Goal: Information Seeking & Learning: Find specific page/section

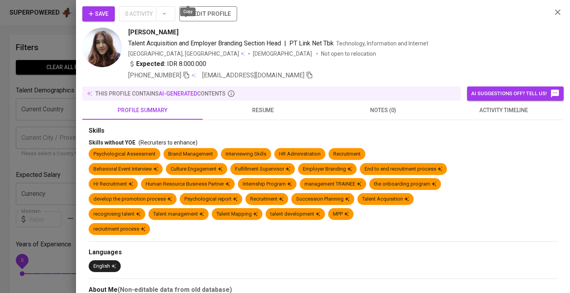
click at [557, 10] on icon "button" at bounding box center [557, 12] width 9 height 9
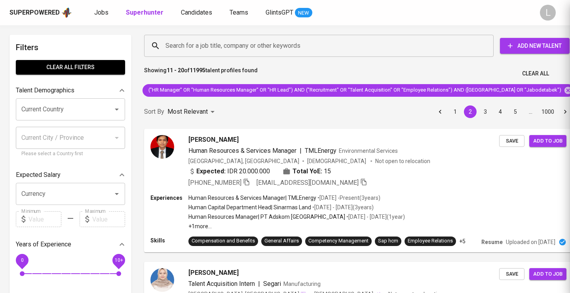
click at [557, 11] on div at bounding box center [285, 146] width 570 height 293
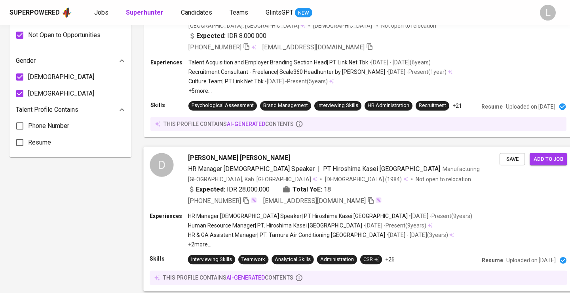
drag, startPoint x: 188, startPoint y: 179, endPoint x: 293, endPoint y: 207, distance: 108.5
click at [293, 207] on div "D Dicky Rachman Saleh HR Manager Japanese Speaker | PT Hiroshima Kasei Indonesi…" at bounding box center [358, 219] width 438 height 154
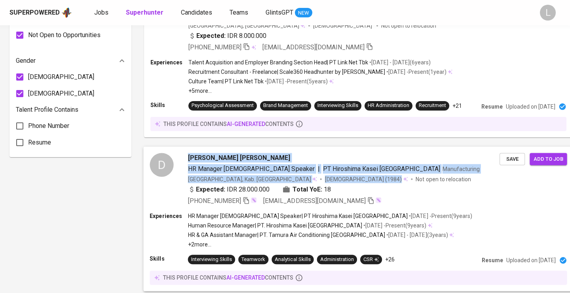
copy div "Dicky Rachman Saleh HR Manager Japanese Speaker | PT Hiroshima Kasei Indonesia …"
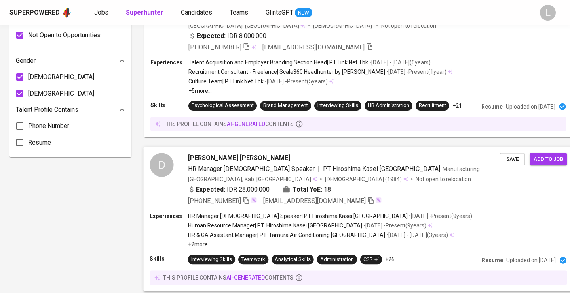
drag, startPoint x: 187, startPoint y: 178, endPoint x: 204, endPoint y: 189, distance: 19.9
drag, startPoint x: 186, startPoint y: 176, endPoint x: 301, endPoint y: 194, distance: 116.4
click at [301, 194] on div "D Dicky Rachman Saleh HR Manager Japanese Speaker | PT Hiroshima Kasei Indonesi…" at bounding box center [358, 219] width 438 height 154
copy span "Dicky Rachman Saleh"
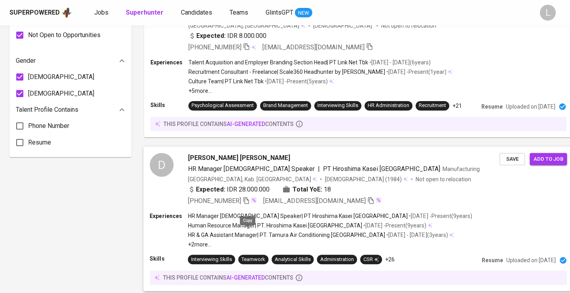
click at [246, 204] on icon "button" at bounding box center [246, 200] width 6 height 7
click at [102, 10] on span "Jobs" at bounding box center [101, 13] width 14 height 8
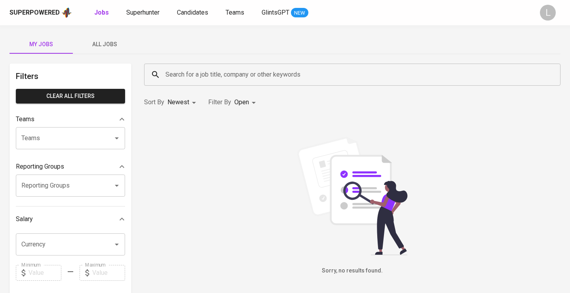
click at [185, 78] on input "Search for a job title, company or other keywords" at bounding box center [353, 74] width 381 height 15
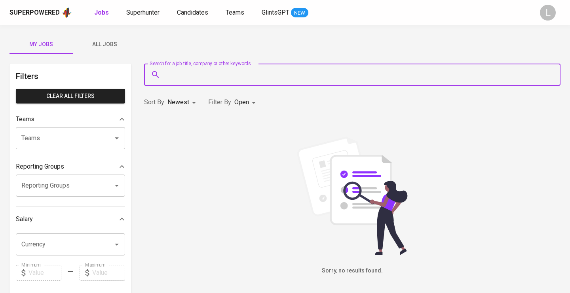
paste input "Bukuku Solusi Kreatif"
type input "Bukuku Solusi Kreatif"
click at [248, 104] on body "Superpowered Jobs Superhunter Candidates Teams GlintsGPT NEW L My Jobs All Jobs…" at bounding box center [285, 270] width 570 height 540
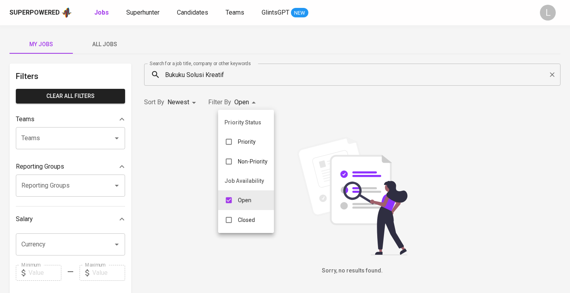
click at [246, 202] on p "Open" at bounding box center [244, 201] width 13 height 8
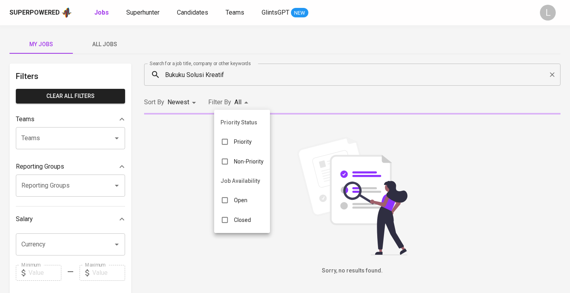
checkbox input "false"
click at [244, 220] on p "Closed" at bounding box center [242, 220] width 17 height 8
type input "CLOSE"
checkbox input "true"
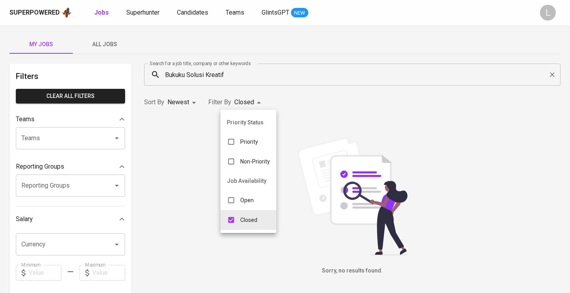
click at [551, 74] on div at bounding box center [285, 146] width 570 height 293
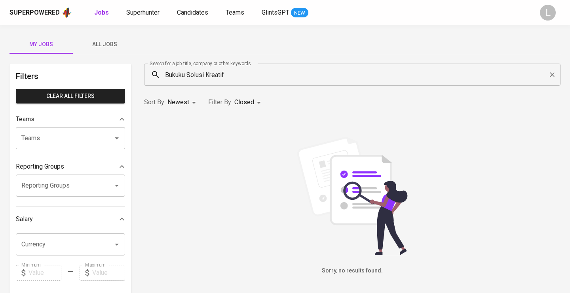
click at [111, 41] on span "All Jobs" at bounding box center [105, 45] width 54 height 10
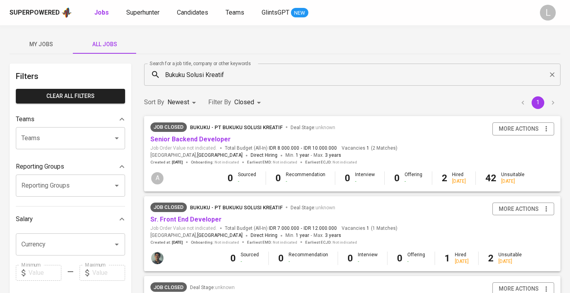
click at [235, 128] on span "Bukuku - PT Bukuku Solusi Kreatif" at bounding box center [236, 128] width 93 height 6
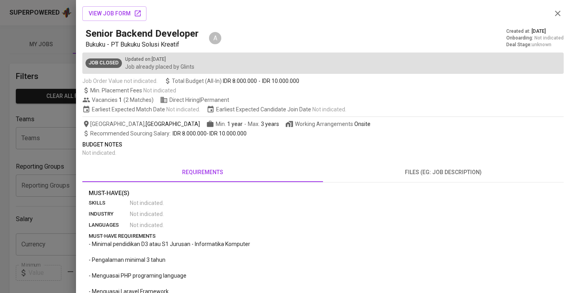
click at [408, 170] on span "files (eg: job description)" at bounding box center [442, 173] width 231 height 10
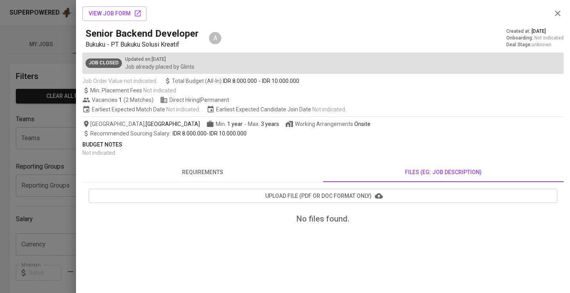
click at [208, 175] on span "requirements" at bounding box center [202, 173] width 231 height 10
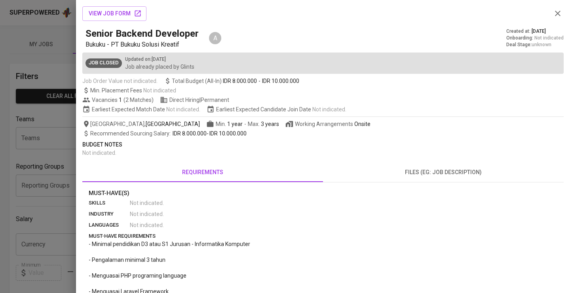
click at [560, 13] on icon "button" at bounding box center [557, 13] width 9 height 9
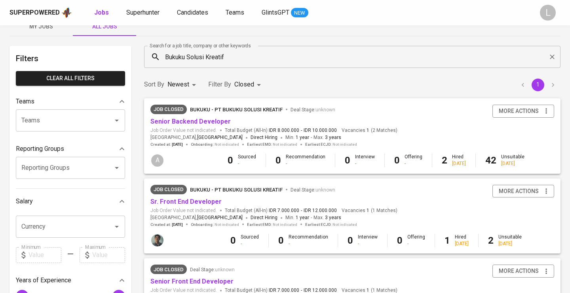
scroll to position [18, 0]
click at [227, 187] on span "Bukuku - PT Bukuku Solusi Kreatif" at bounding box center [236, 190] width 93 height 6
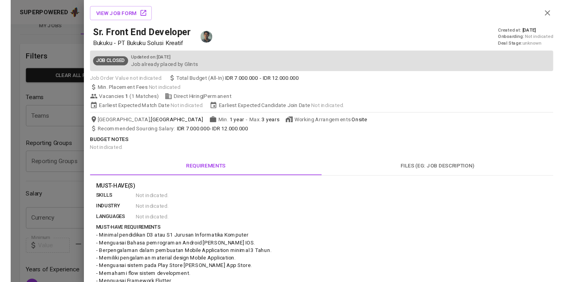
scroll to position [0, 0]
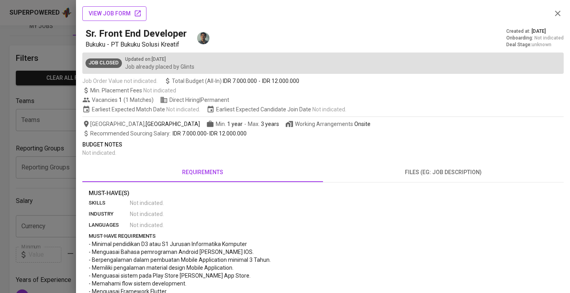
click at [120, 17] on span "view job form" at bounding box center [114, 14] width 51 height 10
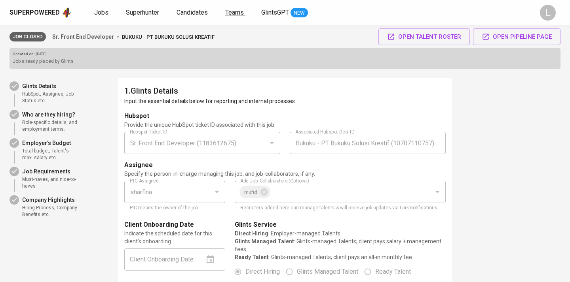
click at [232, 11] on span "Teams" at bounding box center [234, 13] width 19 height 8
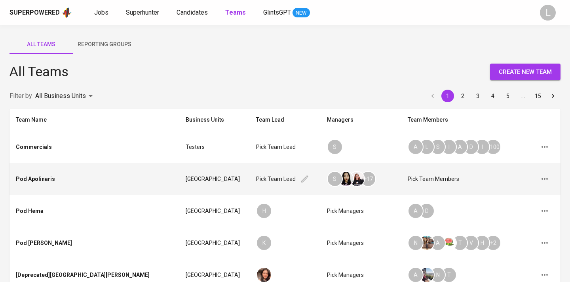
click at [274, 177] on div "Pick team lead" at bounding box center [285, 179] width 58 height 12
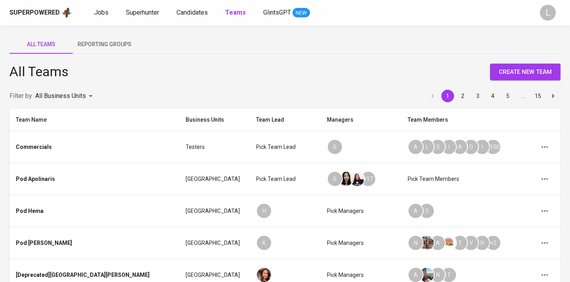
click at [110, 45] on span "Reporting Groups" at bounding box center [105, 45] width 54 height 10
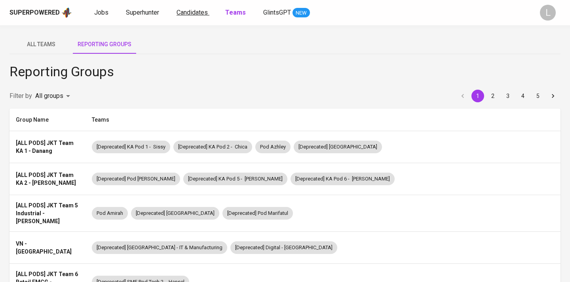
click at [199, 15] on span "Candidates" at bounding box center [191, 13] width 31 height 8
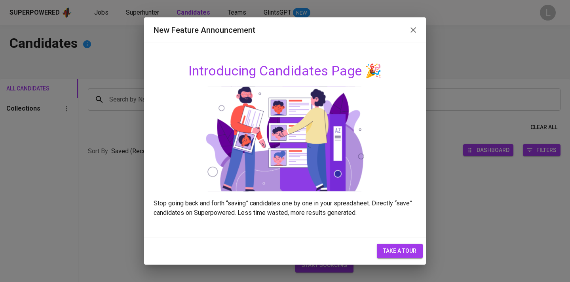
click at [414, 30] on icon "button" at bounding box center [412, 29] width 9 height 9
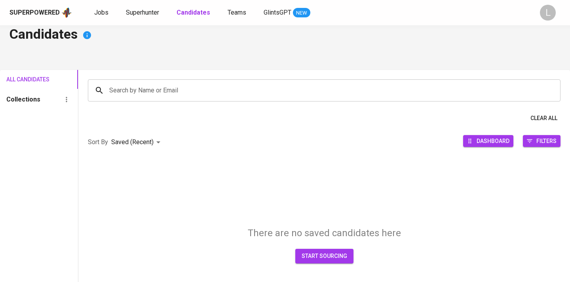
scroll to position [8, 0]
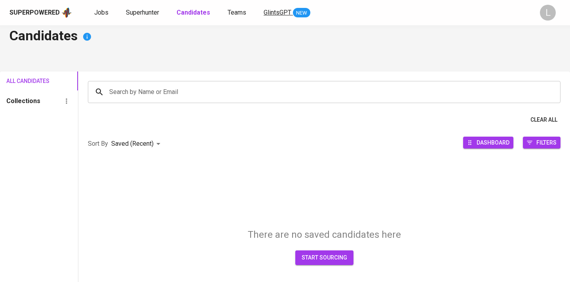
click at [279, 16] on span "GlintsGPT" at bounding box center [277, 13] width 28 height 8
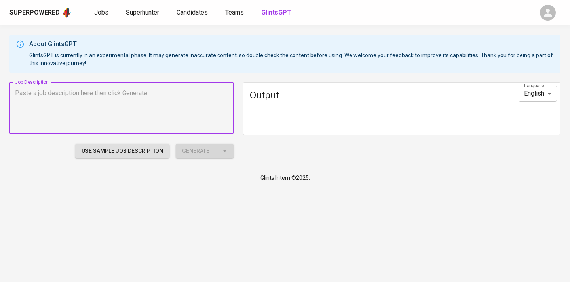
click at [240, 15] on span "Teams" at bounding box center [234, 13] width 19 height 8
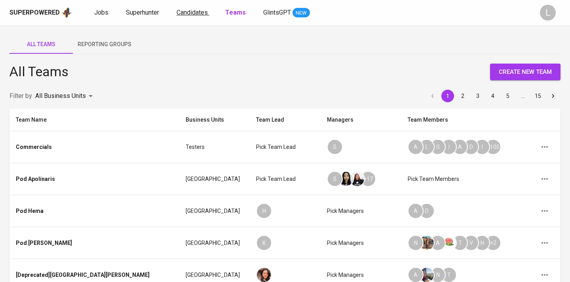
click at [182, 11] on span "Candidates" at bounding box center [191, 13] width 31 height 8
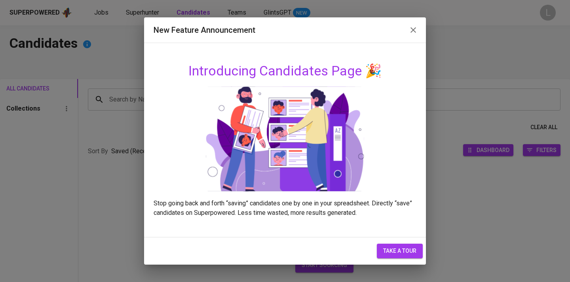
click at [408, 30] on icon "button" at bounding box center [412, 29] width 9 height 9
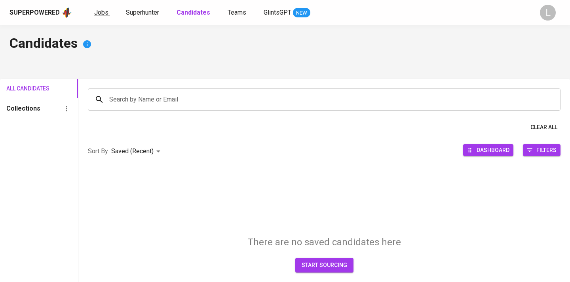
click at [98, 14] on span "Jobs" at bounding box center [101, 13] width 14 height 8
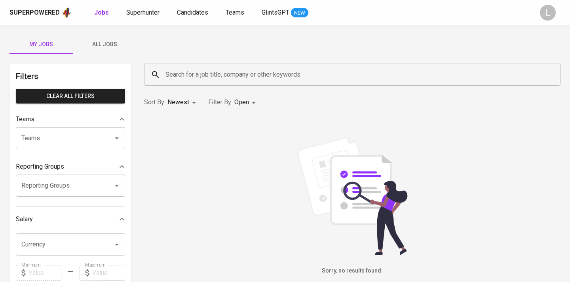
click at [108, 44] on span "All Jobs" at bounding box center [105, 45] width 54 height 10
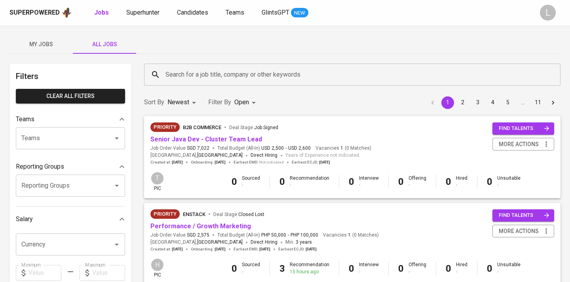
click at [219, 75] on input "Search for a job title, company or other keywords" at bounding box center [353, 74] width 381 height 15
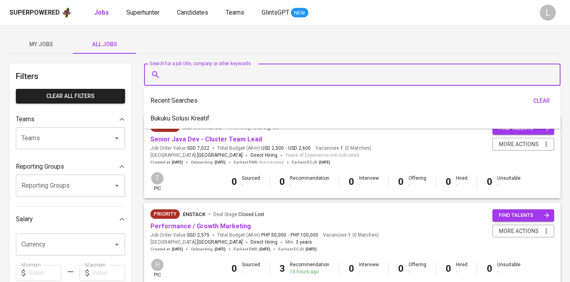
paste input "Bukuku Solusi Kreatif"
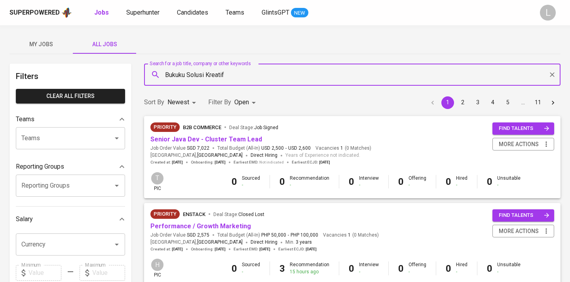
type input "Bukuku Solusi Kreatif"
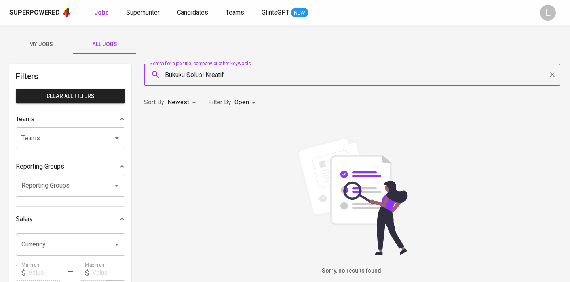
click at [246, 102] on body "Superpowered Jobs Superhunter Candidates Teams GlintsGPT NEW L My Jobs All Jobs…" at bounding box center [285, 270] width 570 height 540
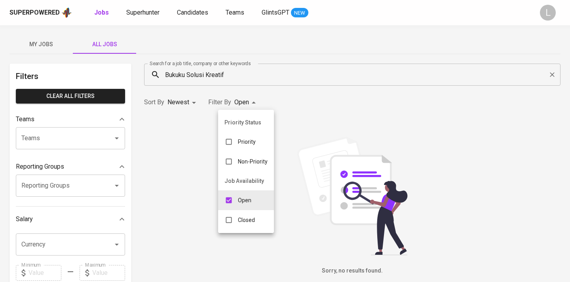
click at [244, 216] on p "Closed" at bounding box center [246, 220] width 17 height 8
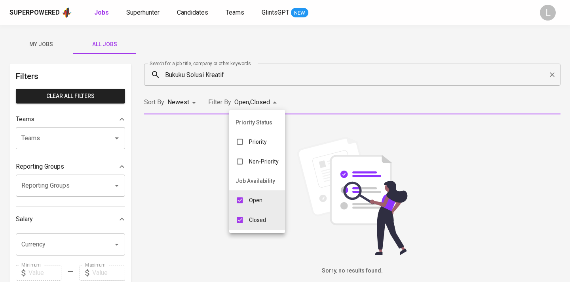
type input "OPEN,CLOSE"
checkbox input "true"
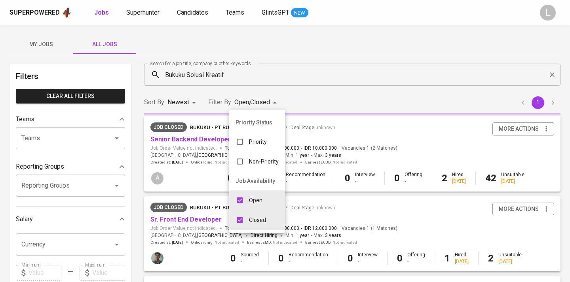
click at [250, 200] on p "Open" at bounding box center [255, 201] width 13 height 8
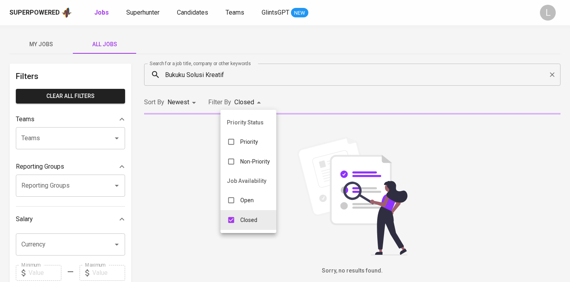
type input "CLOSE"
checkbox input "false"
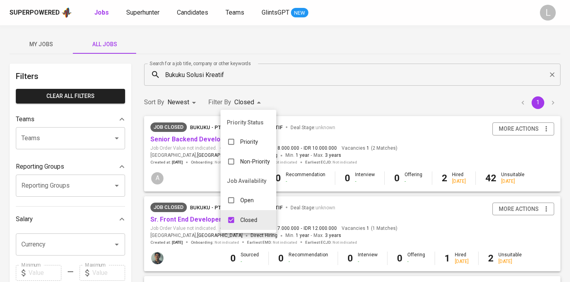
click at [416, 205] on div at bounding box center [285, 141] width 570 height 282
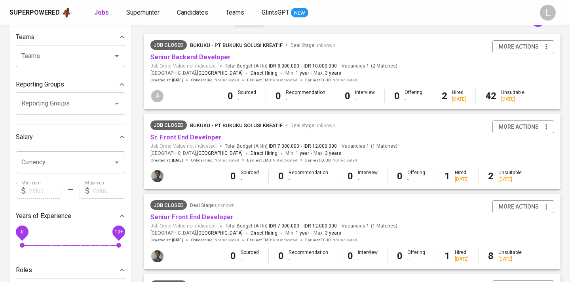
scroll to position [180, 0]
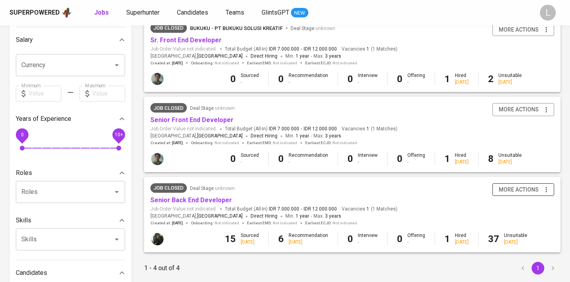
click at [546, 186] on icon "button" at bounding box center [546, 190] width 8 height 8
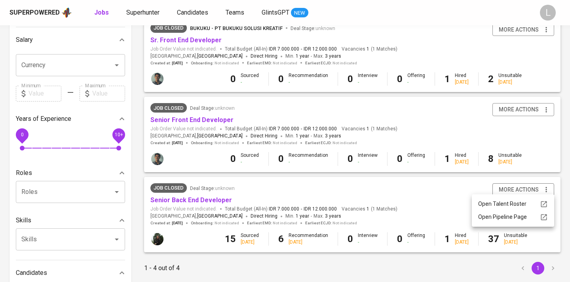
click at [434, 194] on div at bounding box center [285, 141] width 570 height 282
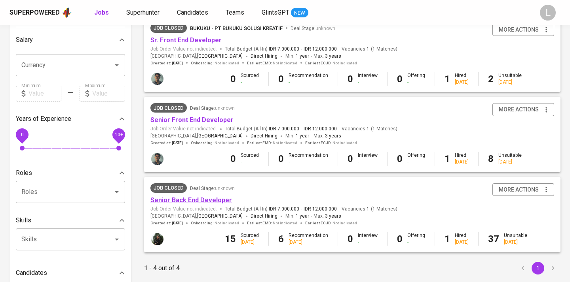
click at [208, 197] on link "Senior Back End Developer" at bounding box center [190, 201] width 81 height 8
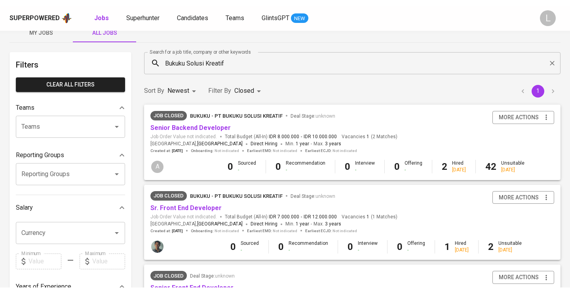
scroll to position [16, 0]
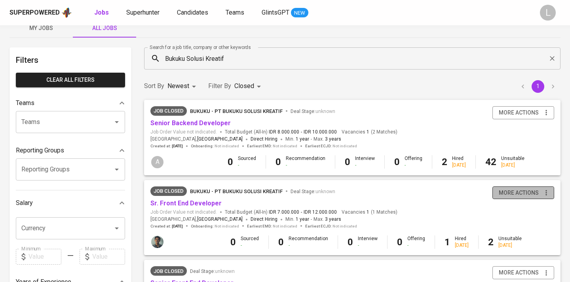
click at [534, 191] on span "more actions" at bounding box center [518, 193] width 40 height 10
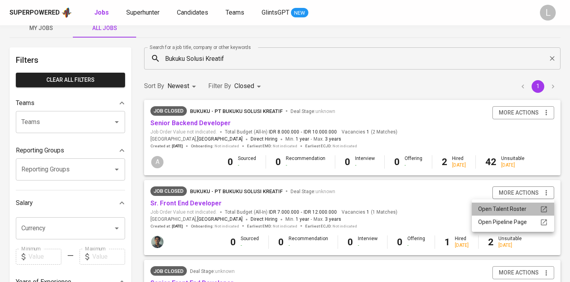
click at [517, 209] on div "Open Talent Roster" at bounding box center [513, 209] width 70 height 8
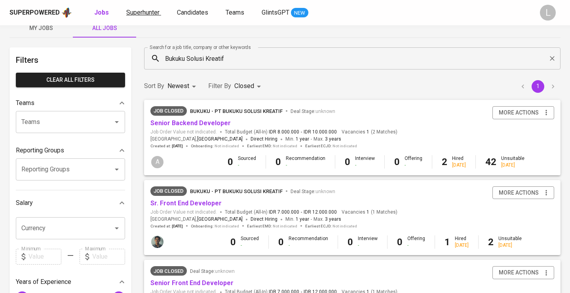
click at [146, 16] on span "Superhunter" at bounding box center [142, 13] width 33 height 8
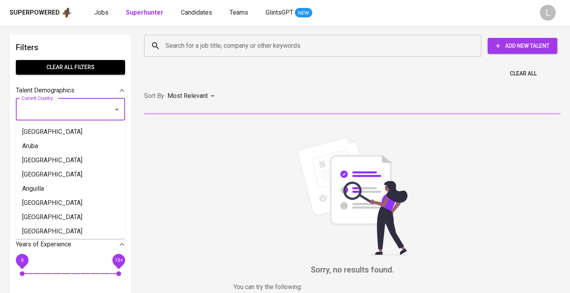
click at [88, 110] on input "Current Country" at bounding box center [59, 109] width 80 height 15
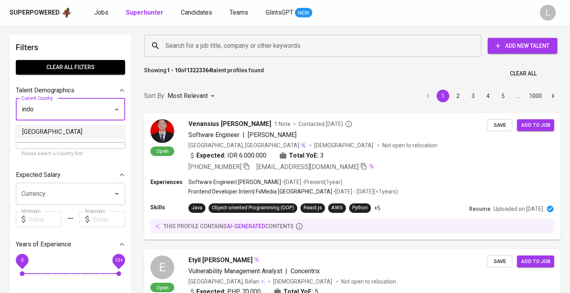
click at [34, 132] on li "[GEOGRAPHIC_DATA]" at bounding box center [70, 132] width 109 height 14
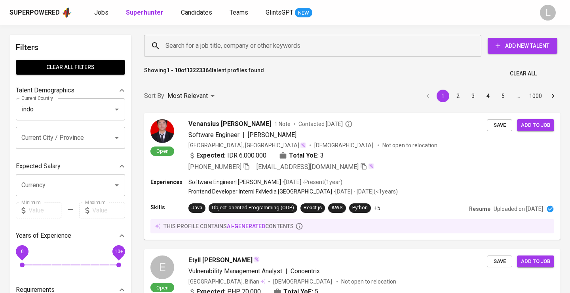
type input "[GEOGRAPHIC_DATA]"
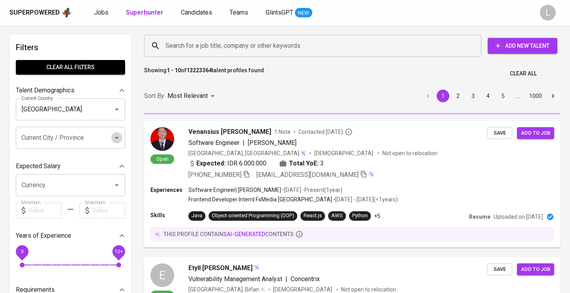
scroll to position [5, 0]
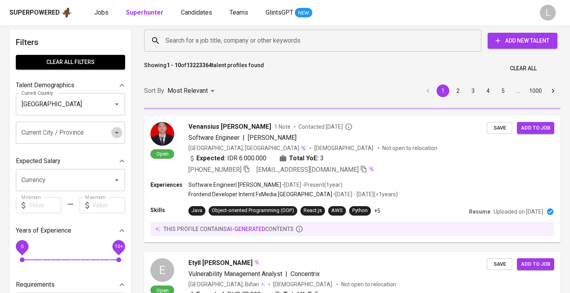
click at [115, 132] on icon "Open" at bounding box center [116, 132] width 9 height 9
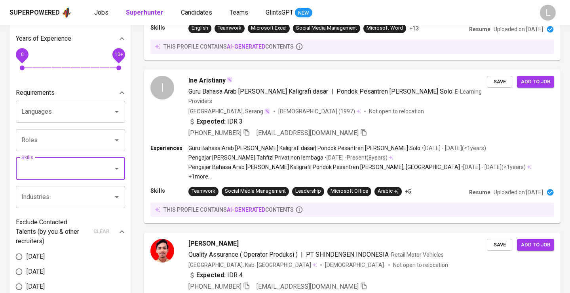
scroll to position [206, 0]
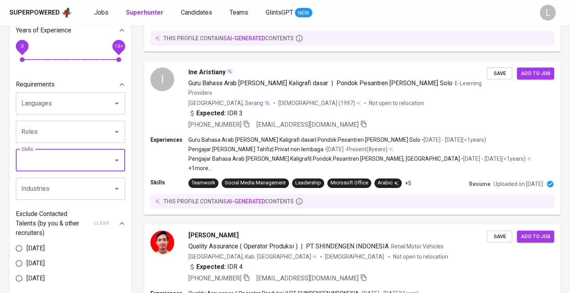
click at [112, 133] on icon "Open" at bounding box center [116, 131] width 9 height 9
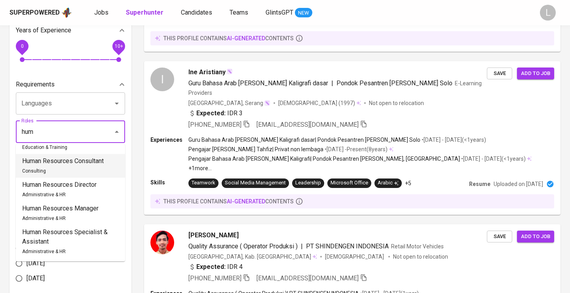
scroll to position [54, 0]
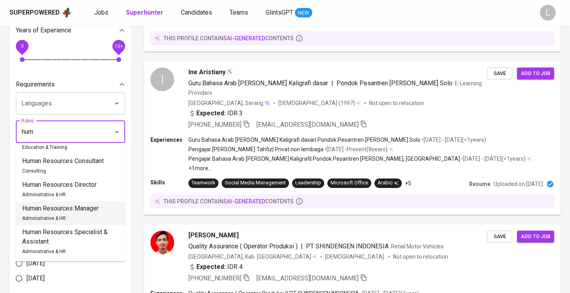
click at [62, 214] on p "Human Resources Manager" at bounding box center [60, 208] width 76 height 9
type input "hum"
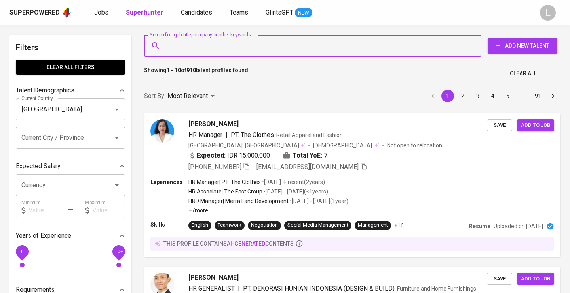
click at [231, 45] on input "Search for a job title, company or other keywords" at bounding box center [314, 45] width 302 height 15
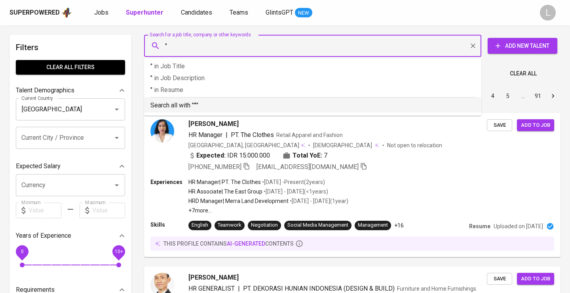
paste input "Bukuku Solusi Kreatif"
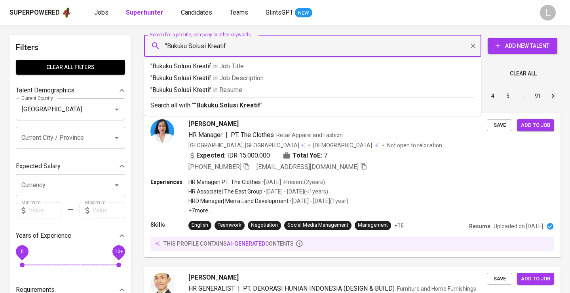
type input ""Bukuku Solusi Kreatif""
click at [215, 102] on b ""Bukuku Solusi Kreatif"" at bounding box center [228, 106] width 69 height 8
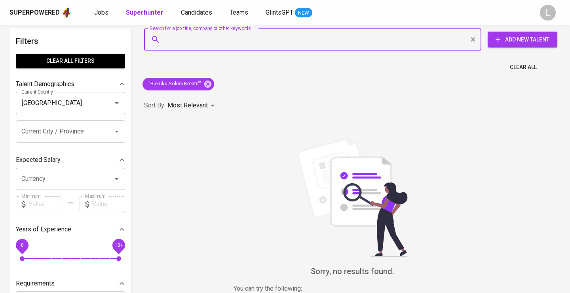
scroll to position [7, 0]
click at [208, 80] on icon at bounding box center [207, 83] width 7 height 7
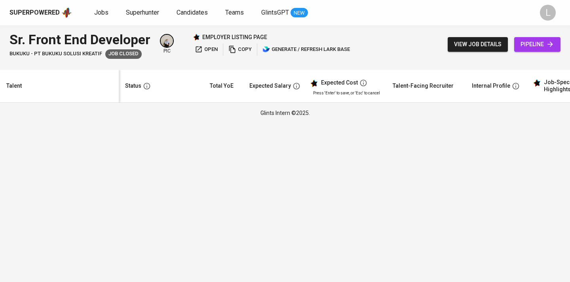
click at [211, 49] on span "open" at bounding box center [206, 49] width 23 height 9
